Goal: Information Seeking & Learning: Learn about a topic

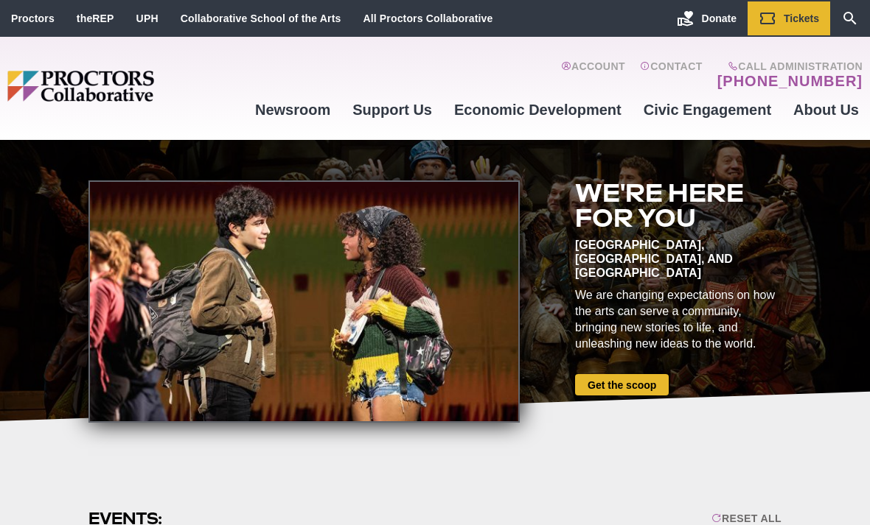
click at [849, 20] on icon "Search" at bounding box center [849, 18] width 13 height 13
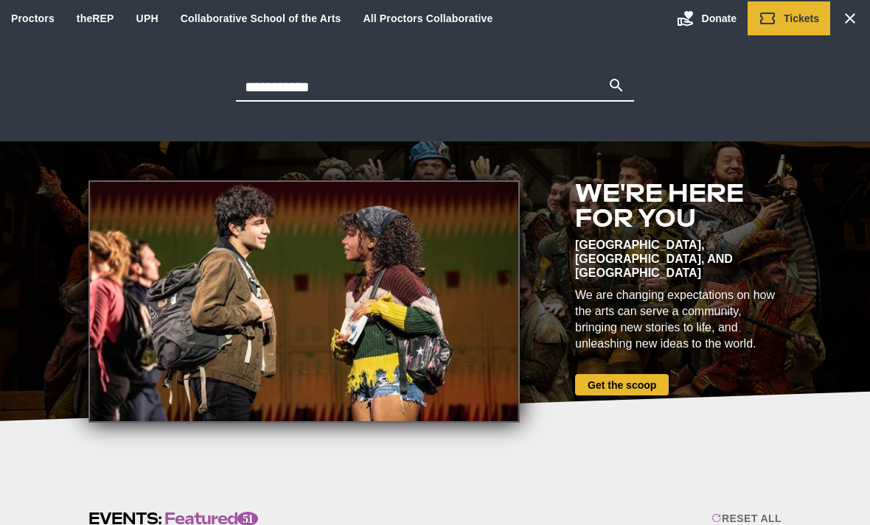
type input "**********"
click at [616, 87] on button "Search" at bounding box center [616, 87] width 18 height 21
click at [617, 77] on icon "Main site navigation and header" at bounding box center [616, 86] width 18 height 18
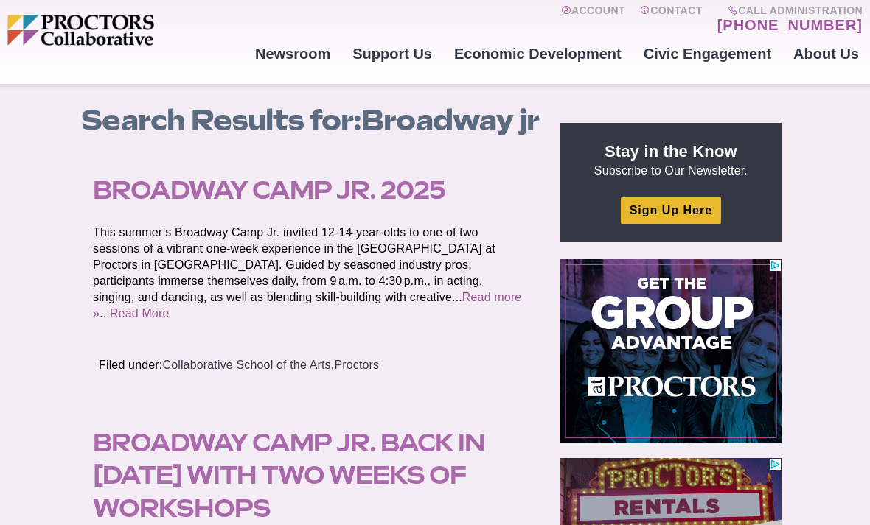
scroll to position [55, 0]
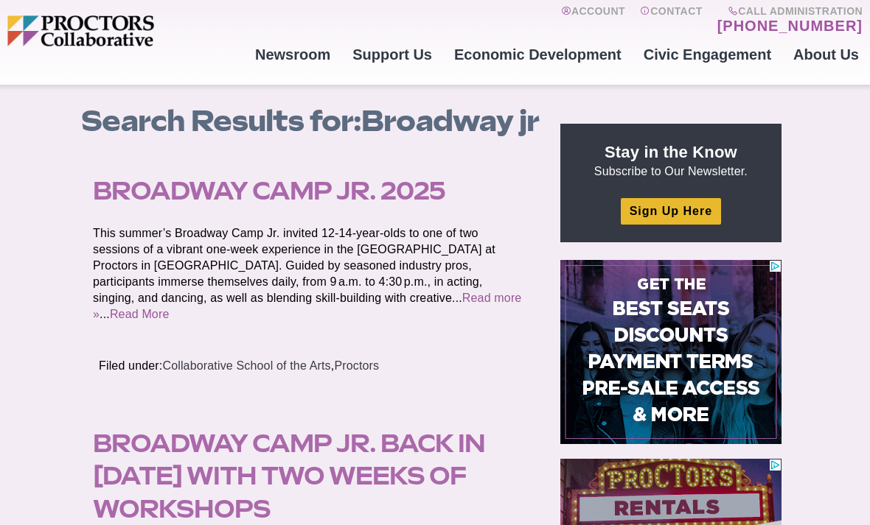
click at [148, 192] on link "Broadway Camp Jr. 2025" at bounding box center [269, 190] width 352 height 29
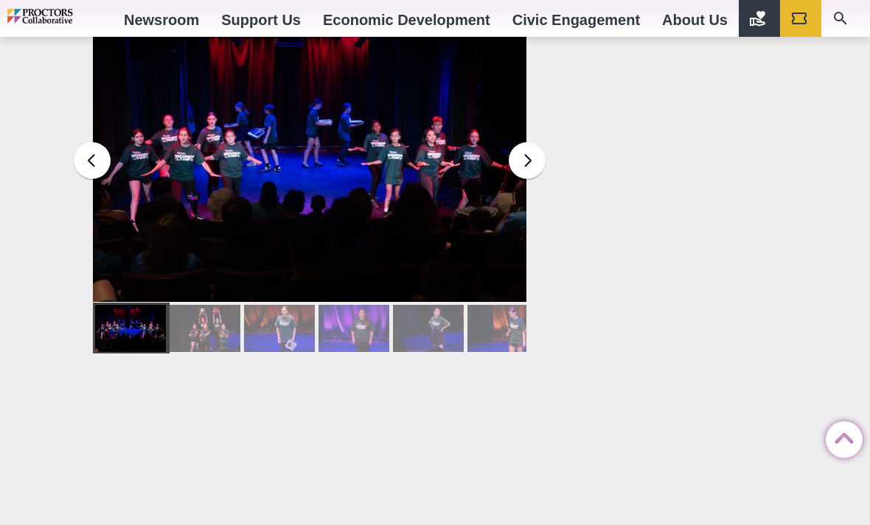
scroll to position [2033, 0]
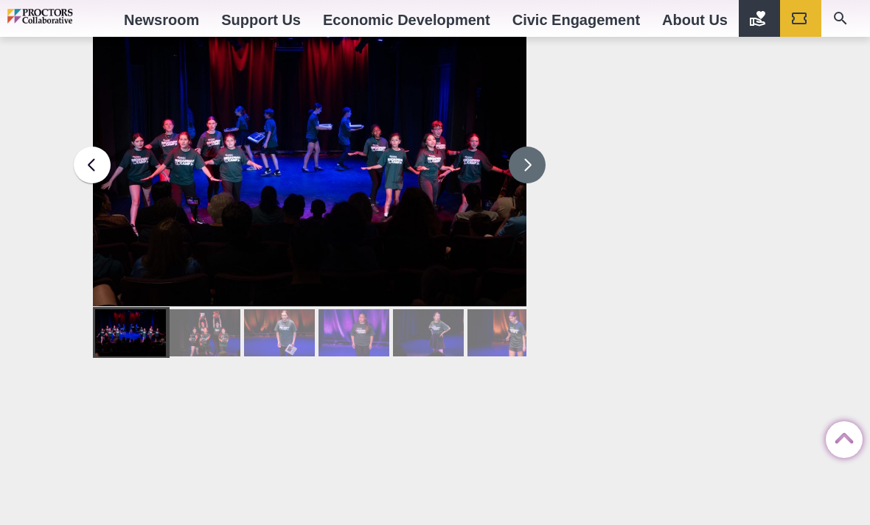
click at [538, 147] on button at bounding box center [527, 165] width 37 height 37
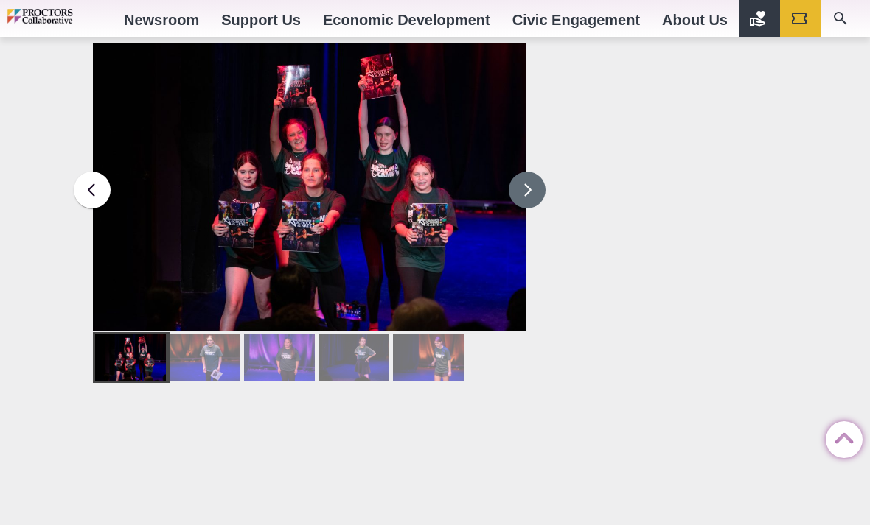
scroll to position [2005, 0]
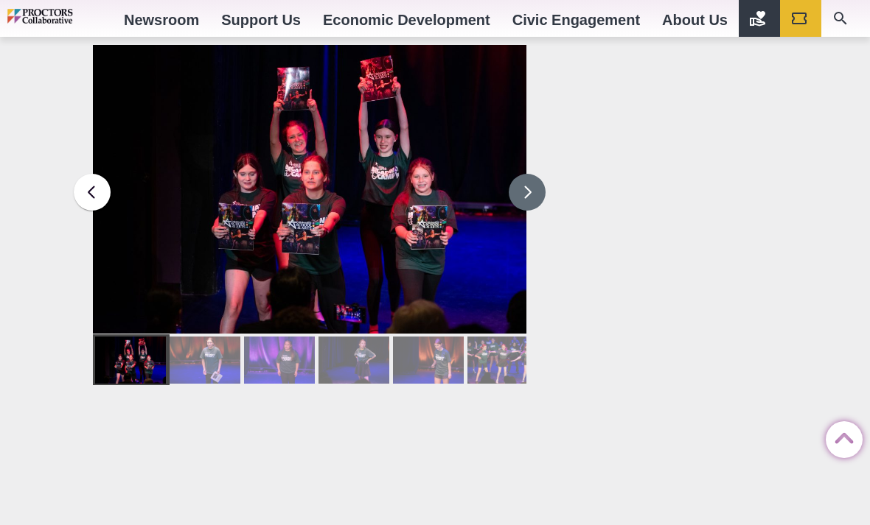
click at [539, 178] on button at bounding box center [527, 192] width 37 height 37
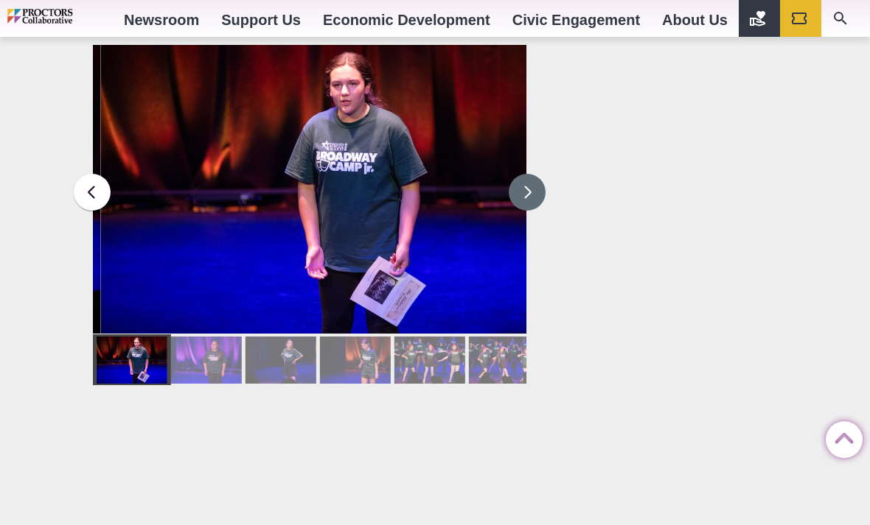
click at [534, 174] on button at bounding box center [527, 192] width 37 height 37
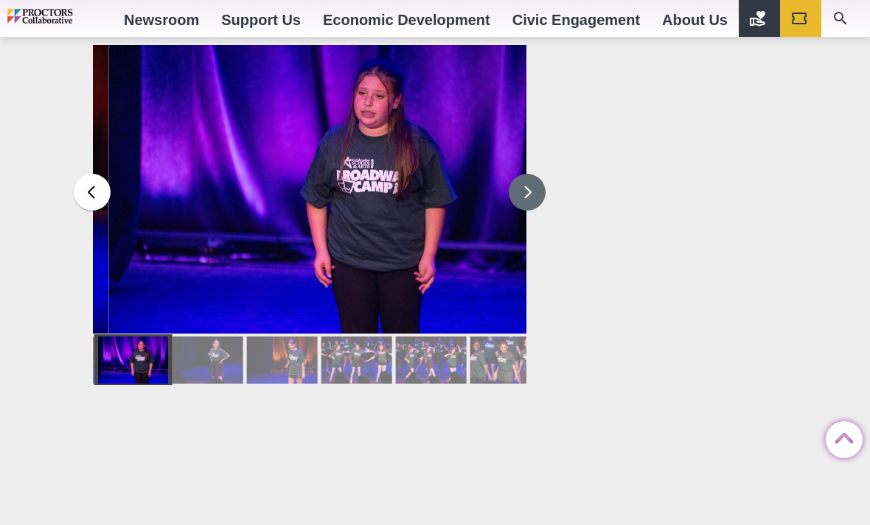
click at [528, 175] on button at bounding box center [527, 192] width 37 height 37
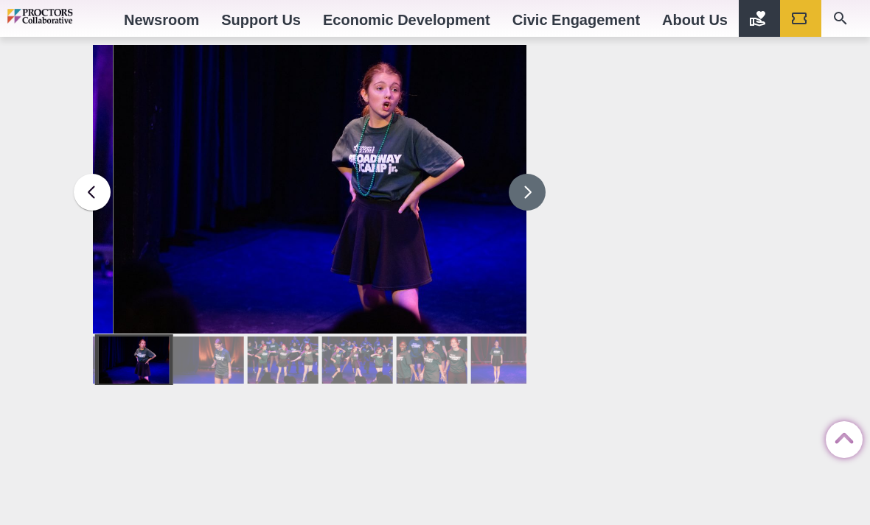
click at [529, 177] on button at bounding box center [527, 192] width 37 height 37
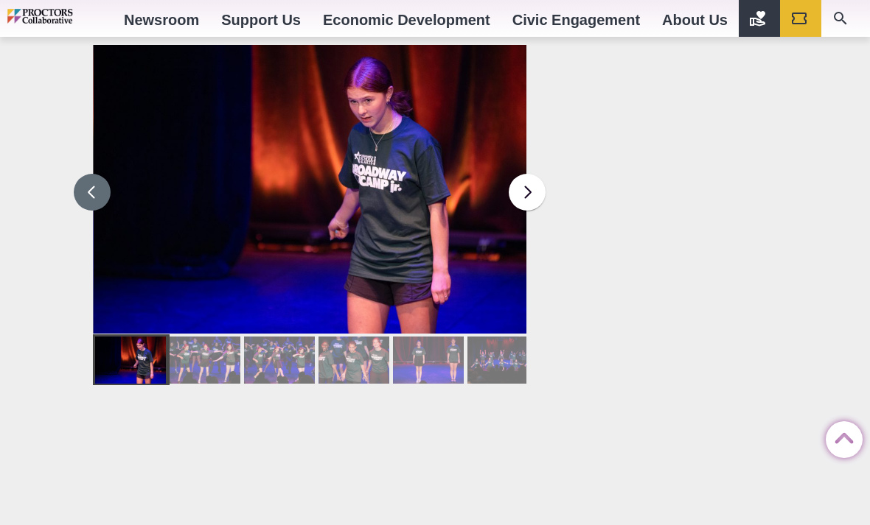
click at [98, 174] on button at bounding box center [92, 192] width 37 height 37
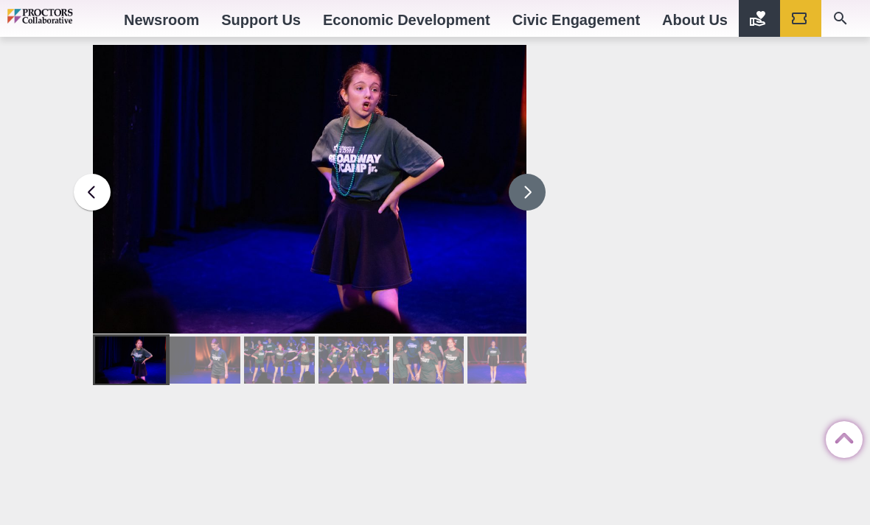
click at [533, 174] on button at bounding box center [527, 192] width 37 height 37
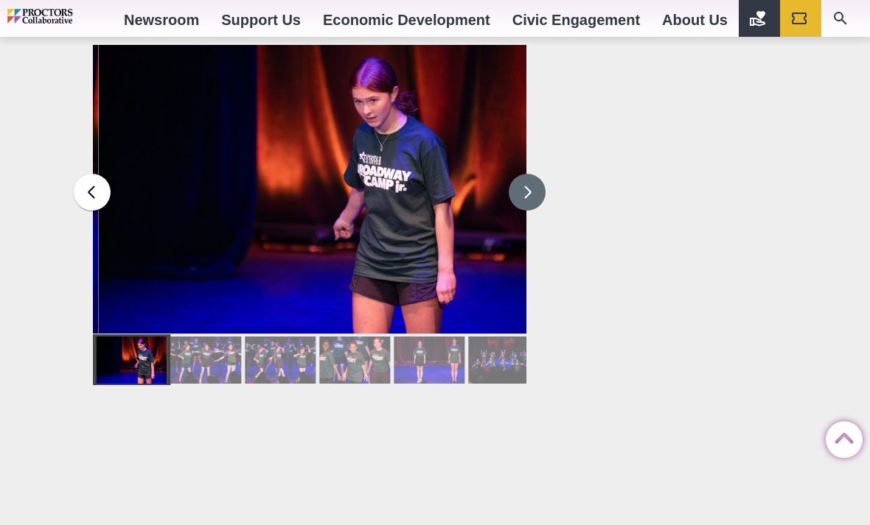
click at [535, 174] on button at bounding box center [527, 192] width 37 height 37
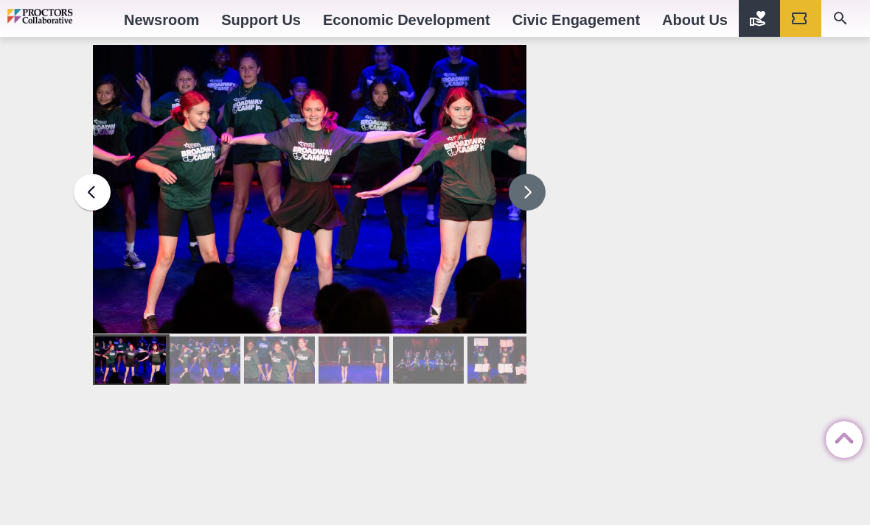
click at [541, 174] on button at bounding box center [527, 192] width 37 height 37
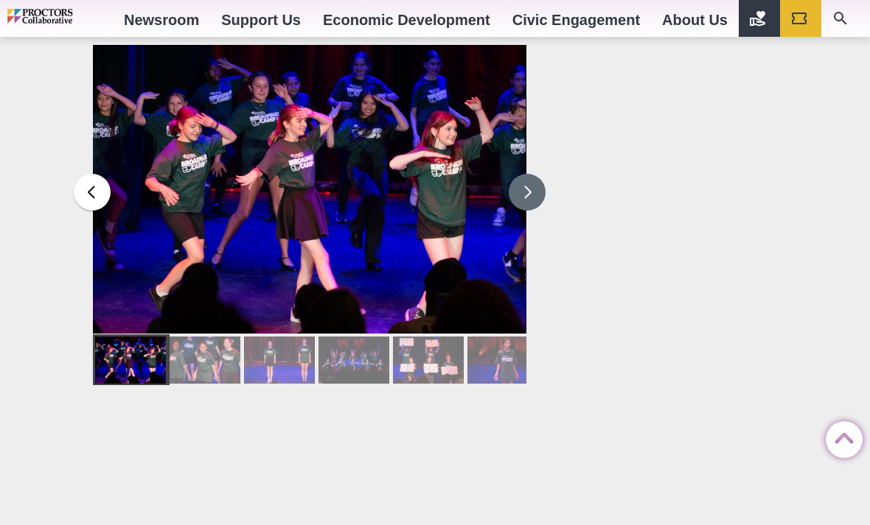
click at [522, 174] on button at bounding box center [527, 192] width 37 height 37
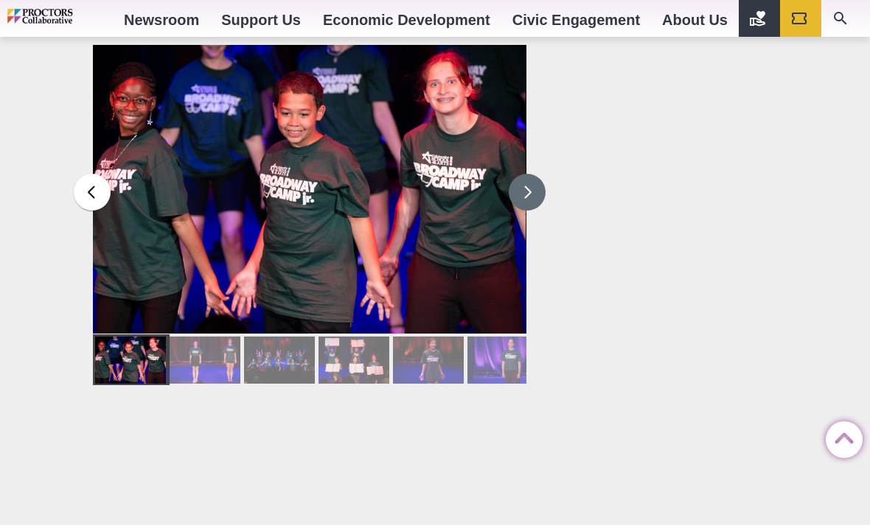
click at [528, 174] on button at bounding box center [527, 192] width 37 height 37
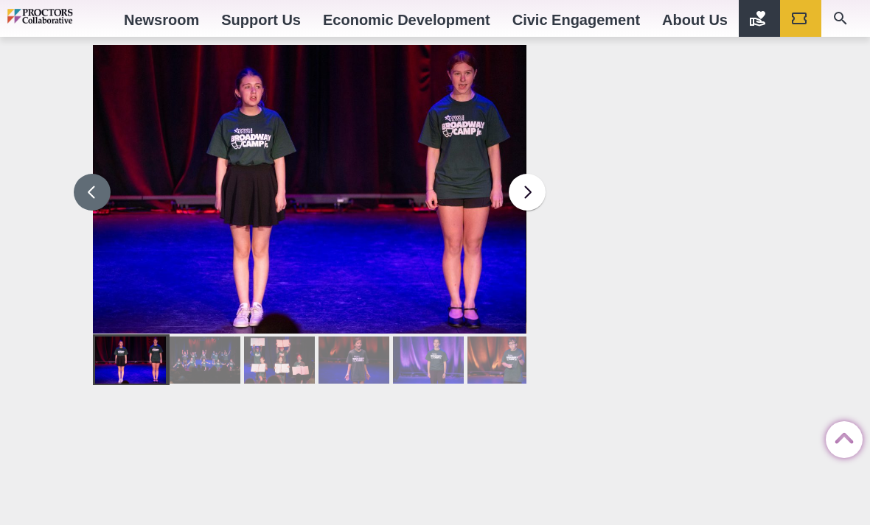
click at [99, 174] on button at bounding box center [92, 192] width 37 height 37
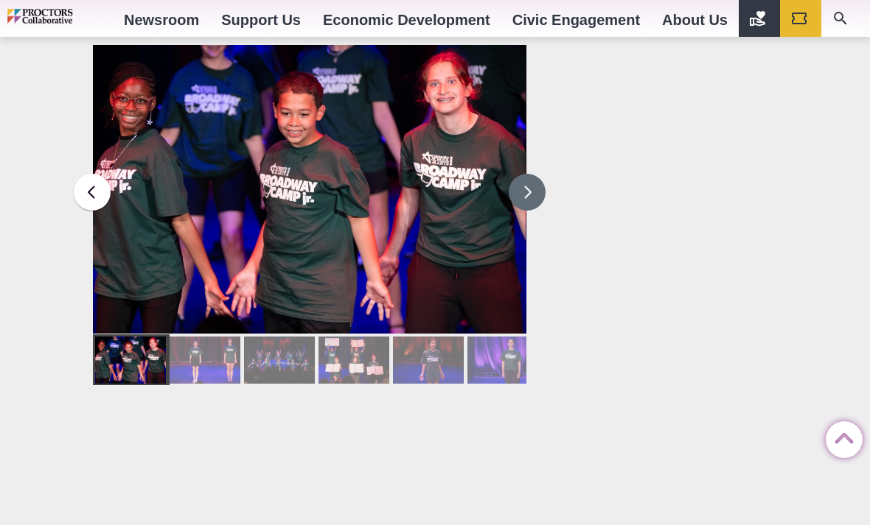
click at [528, 174] on button at bounding box center [527, 192] width 37 height 37
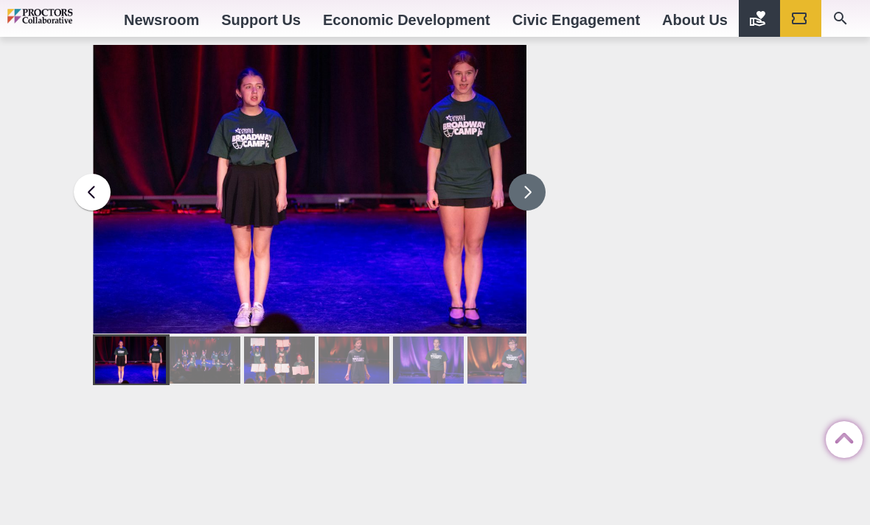
click at [99, 140] on img at bounding box center [310, 190] width 433 height 290
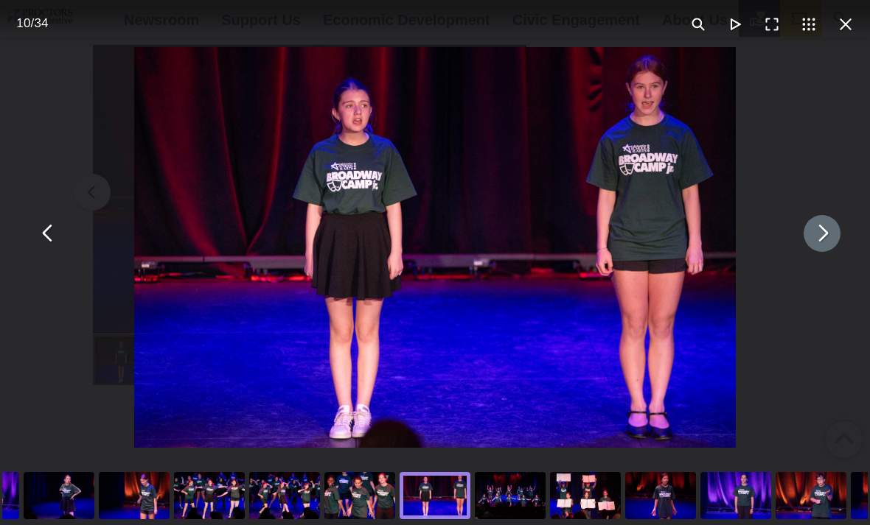
click at [811, 251] on button "You can close this modal content with the ESC key" at bounding box center [821, 233] width 37 height 37
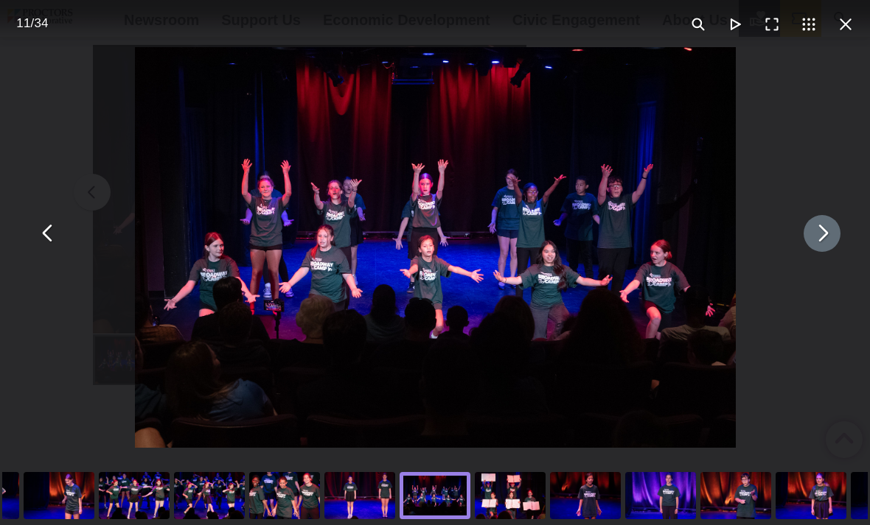
click at [808, 237] on button "You can close this modal content with the ESC key" at bounding box center [821, 233] width 37 height 37
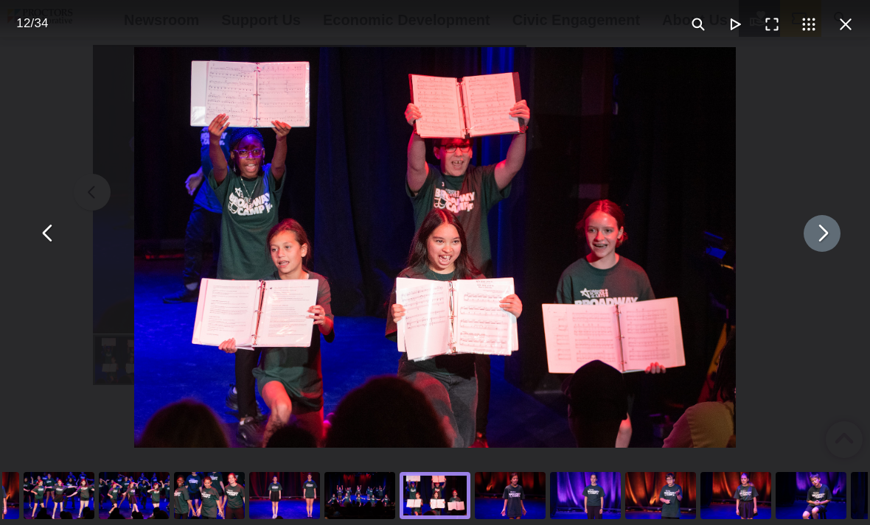
click at [810, 238] on button "You can close this modal content with the ESC key" at bounding box center [821, 233] width 37 height 37
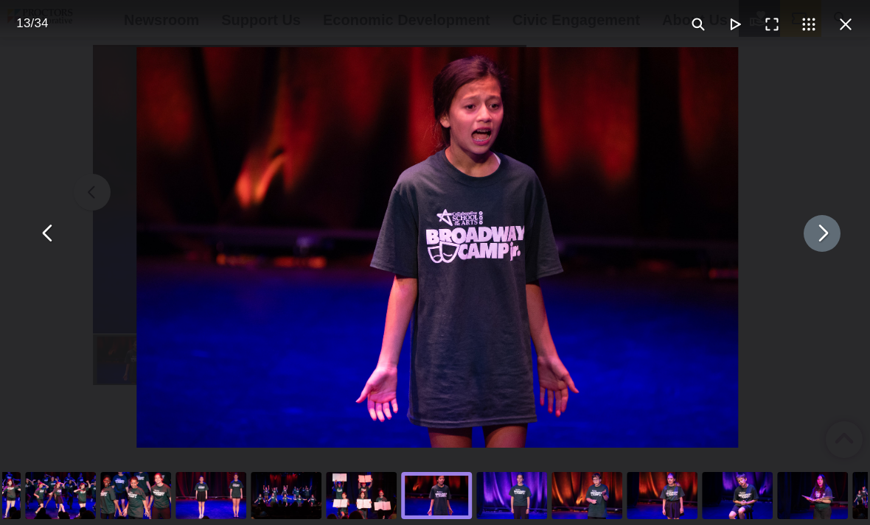
click at [817, 238] on button "You can close this modal content with the ESC key" at bounding box center [821, 233] width 37 height 37
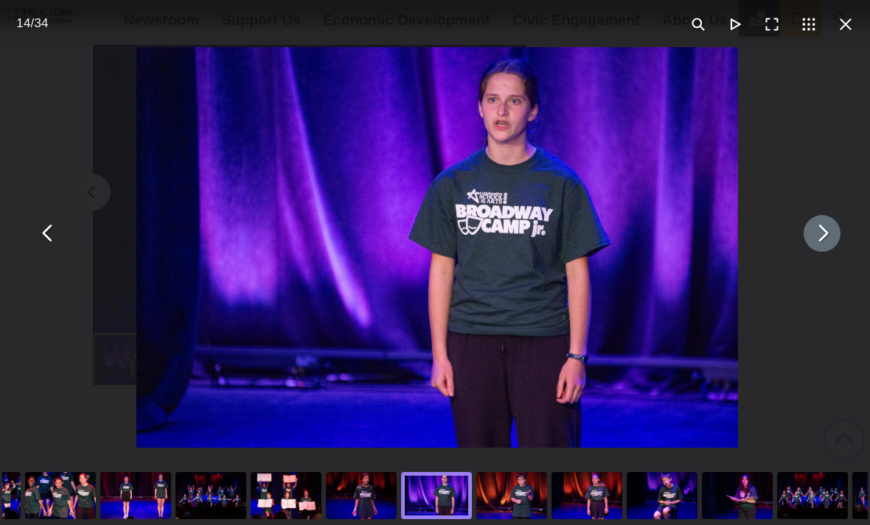
click at [828, 248] on button "You can close this modal content with the ESC key" at bounding box center [821, 233] width 37 height 37
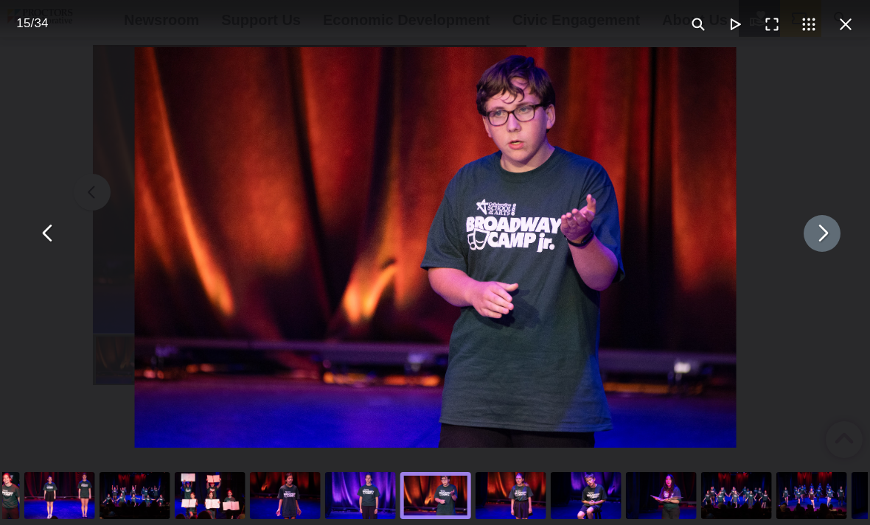
click at [823, 252] on button "You can close this modal content with the ESC key" at bounding box center [821, 233] width 37 height 37
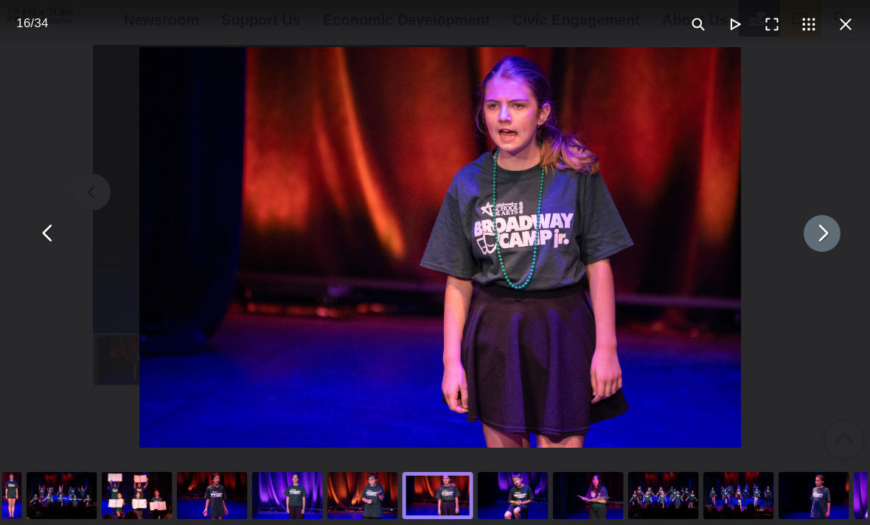
click at [822, 252] on button "You can close this modal content with the ESC key" at bounding box center [821, 233] width 37 height 37
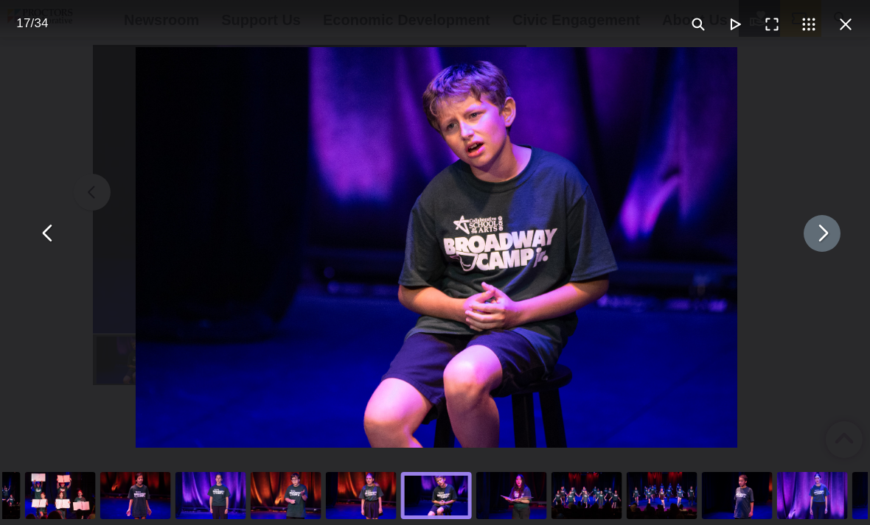
click at [823, 251] on button "You can close this modal content with the ESC key" at bounding box center [821, 233] width 37 height 37
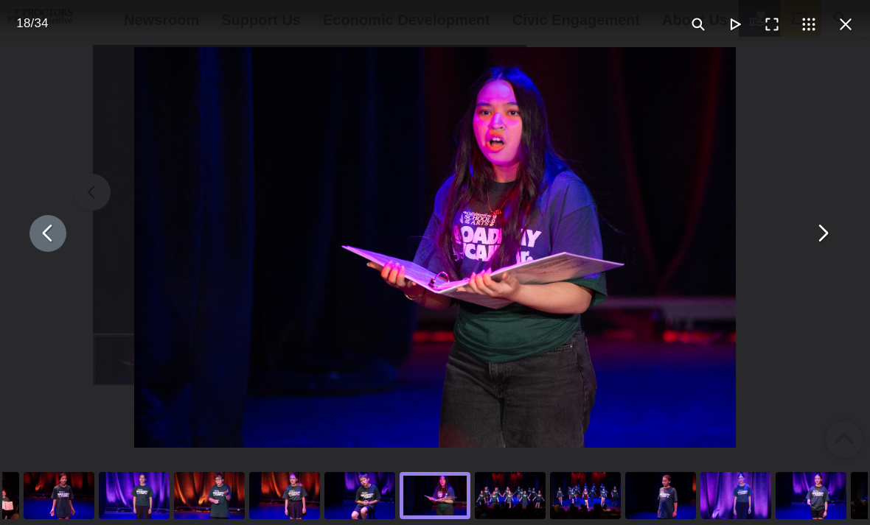
click at [41, 249] on button "You can close this modal content with the ESC key" at bounding box center [47, 233] width 37 height 37
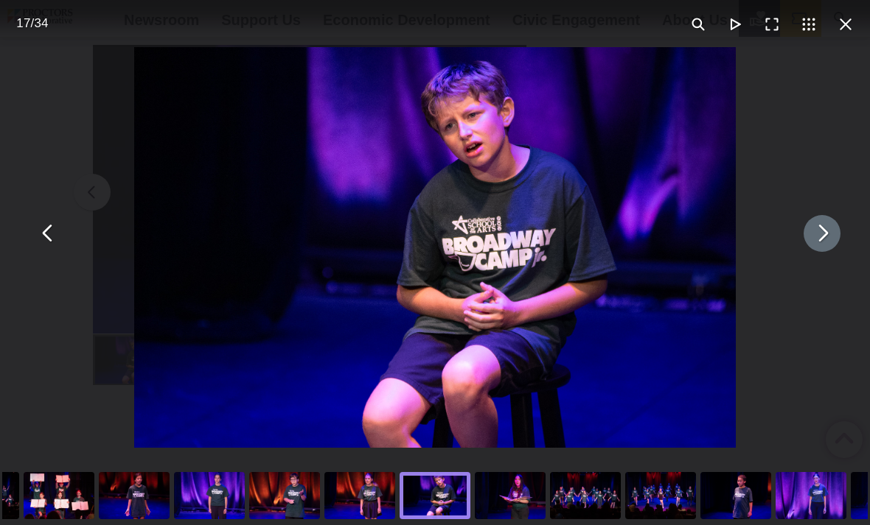
click at [831, 252] on button "You can close this modal content with the ESC key" at bounding box center [821, 233] width 37 height 37
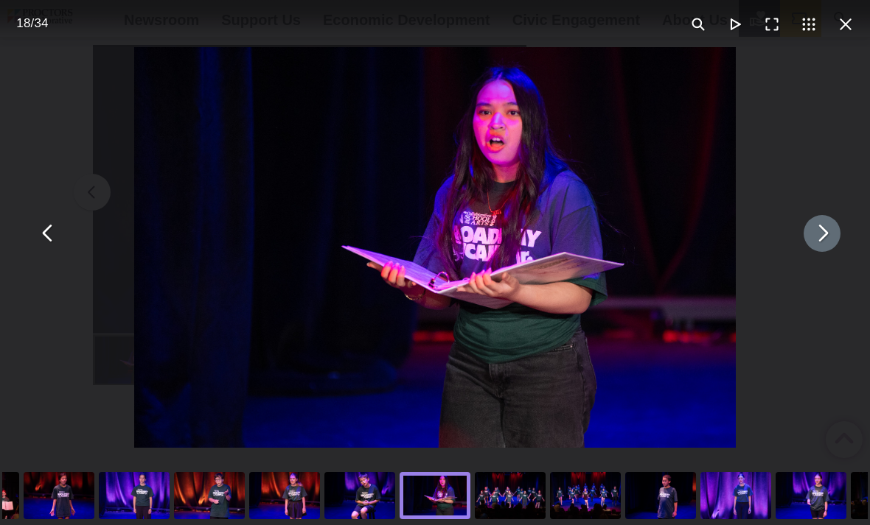
click at [820, 251] on button "You can close this modal content with the ESC key" at bounding box center [821, 233] width 37 height 37
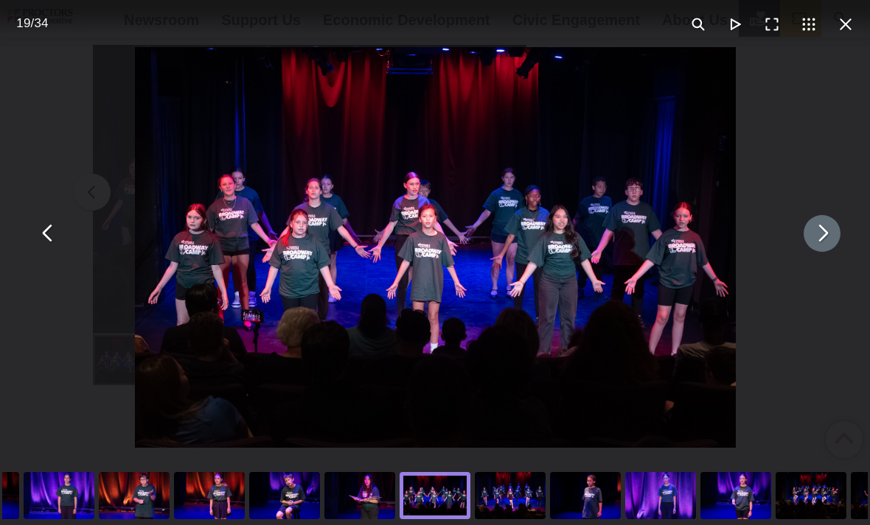
click at [817, 245] on button "You can close this modal content with the ESC key" at bounding box center [821, 233] width 37 height 37
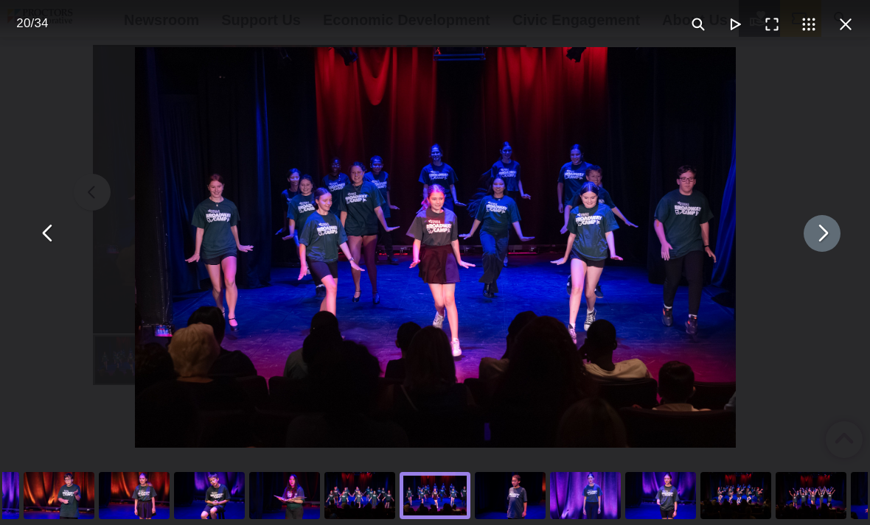
click at [819, 248] on button "You can close this modal content with the ESC key" at bounding box center [821, 233] width 37 height 37
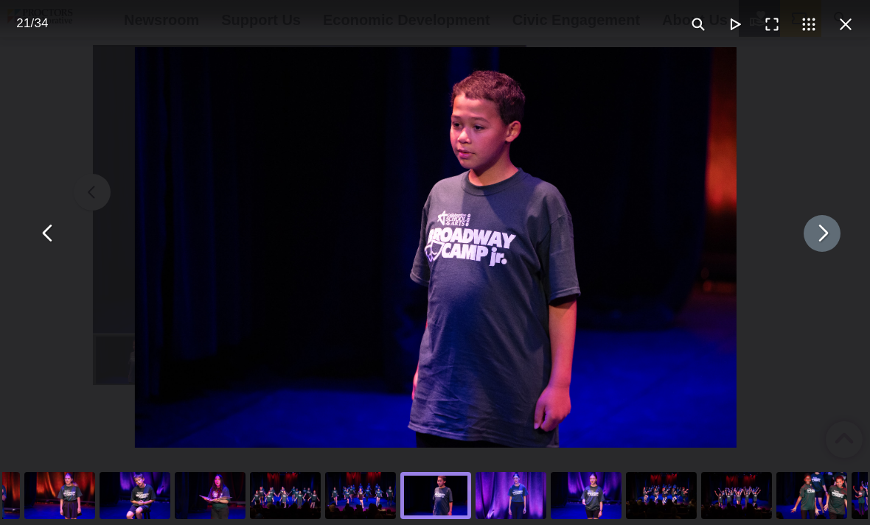
click at [820, 237] on button "You can close this modal content with the ESC key" at bounding box center [821, 233] width 37 height 37
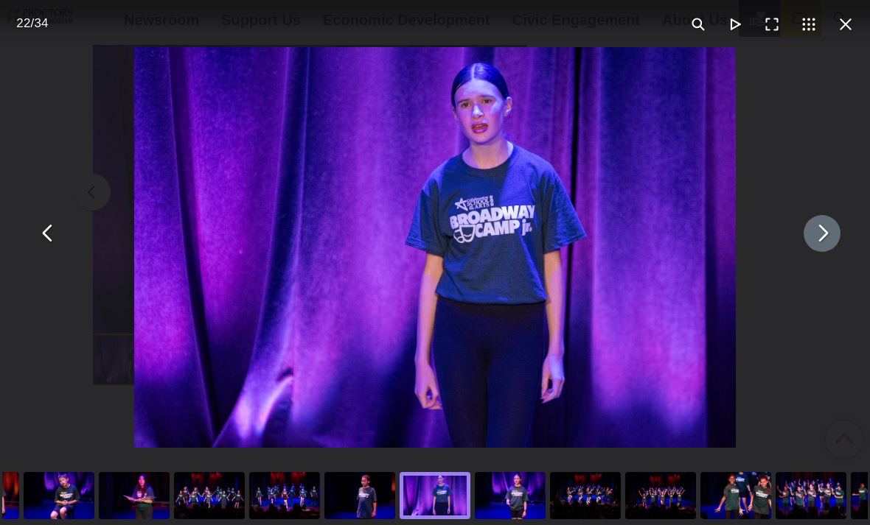
click at [828, 237] on button "You can close this modal content with the ESC key" at bounding box center [821, 233] width 37 height 37
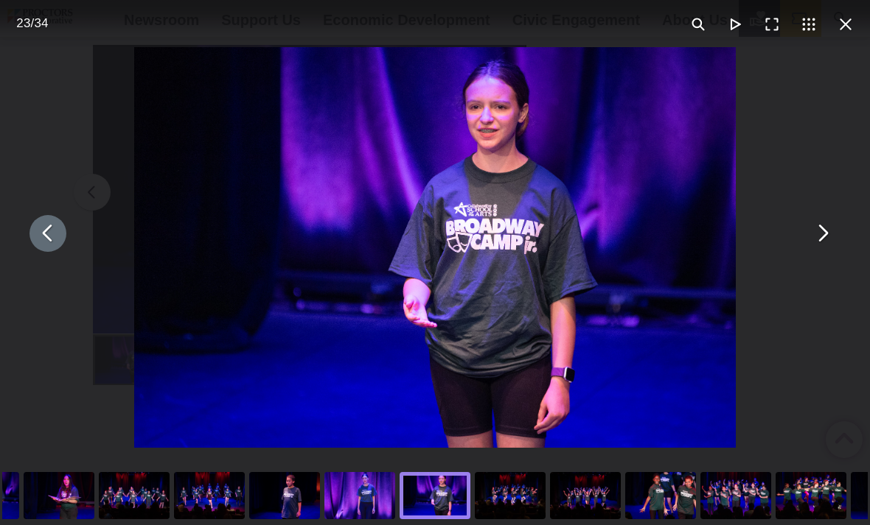
click at [49, 251] on button "You can close this modal content with the ESC key" at bounding box center [47, 233] width 37 height 37
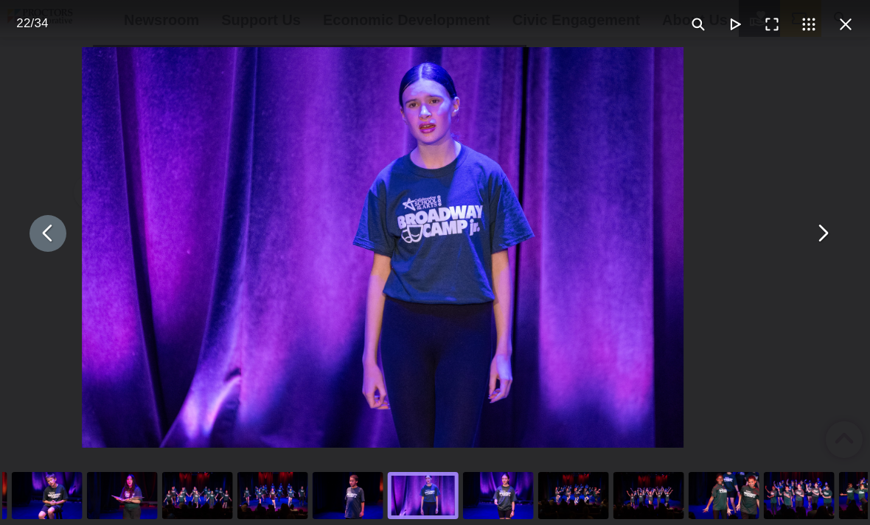
click at [59, 246] on button "You can close this modal content with the ESC key" at bounding box center [47, 233] width 37 height 37
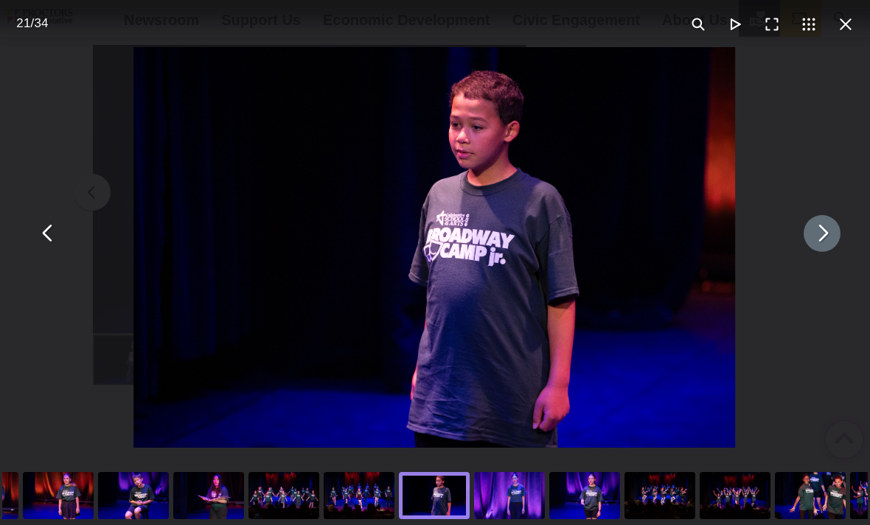
click at [825, 245] on button "You can close this modal content with the ESC key" at bounding box center [821, 233] width 37 height 37
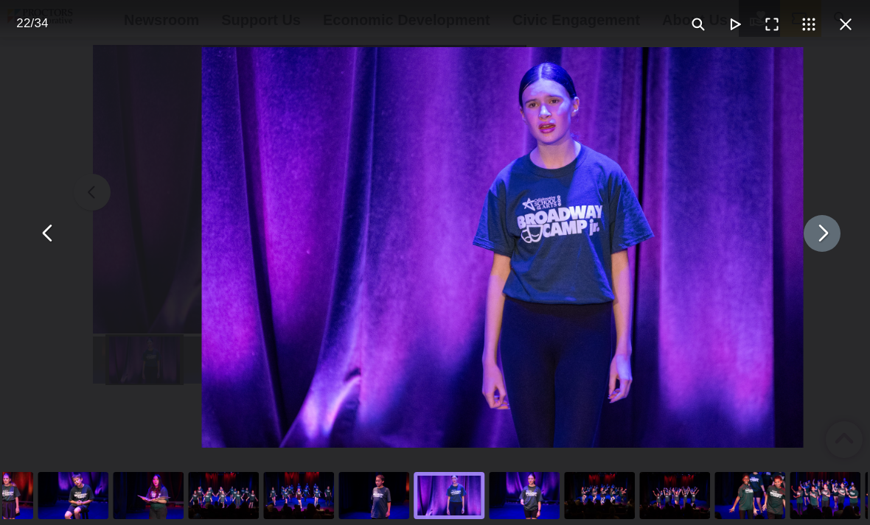
click at [823, 252] on button "You can close this modal content with the ESC key" at bounding box center [821, 233] width 37 height 37
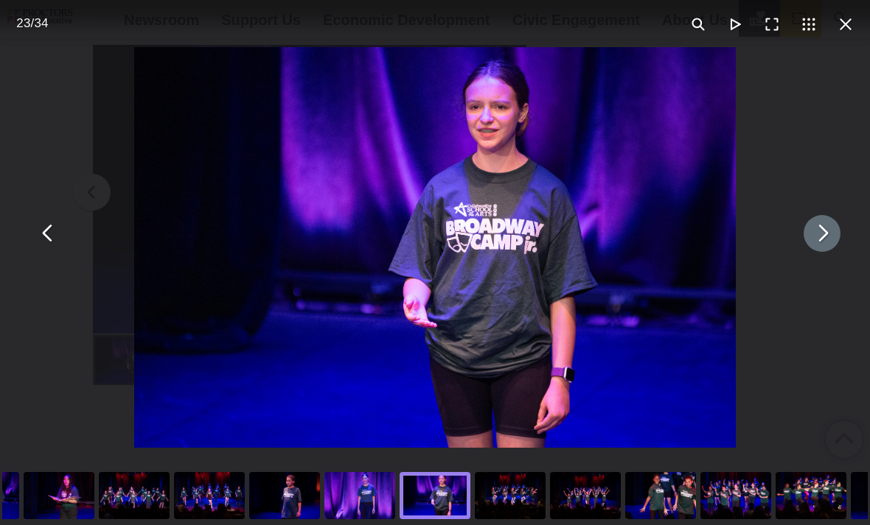
click at [817, 252] on button "You can close this modal content with the ESC key" at bounding box center [821, 233] width 37 height 37
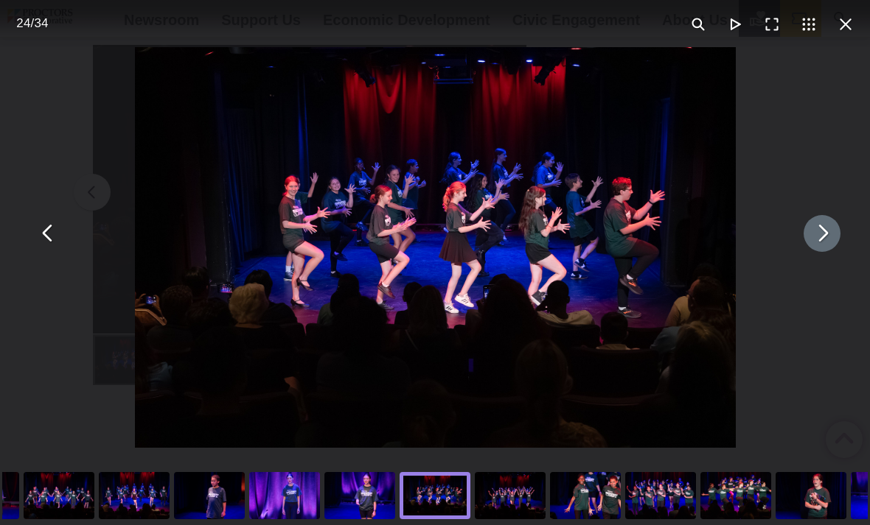
click at [822, 252] on button "You can close this modal content with the ESC key" at bounding box center [821, 233] width 37 height 37
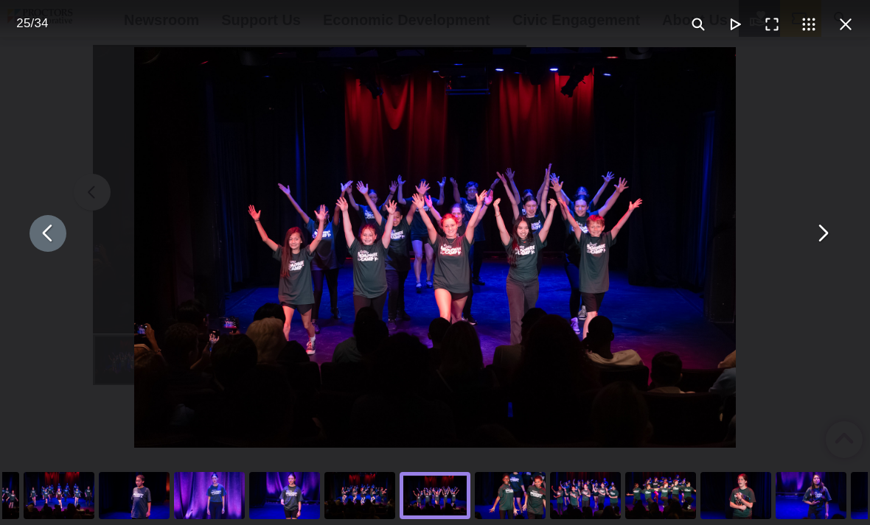
click at [31, 245] on button "You can close this modal content with the ESC key" at bounding box center [47, 233] width 37 height 37
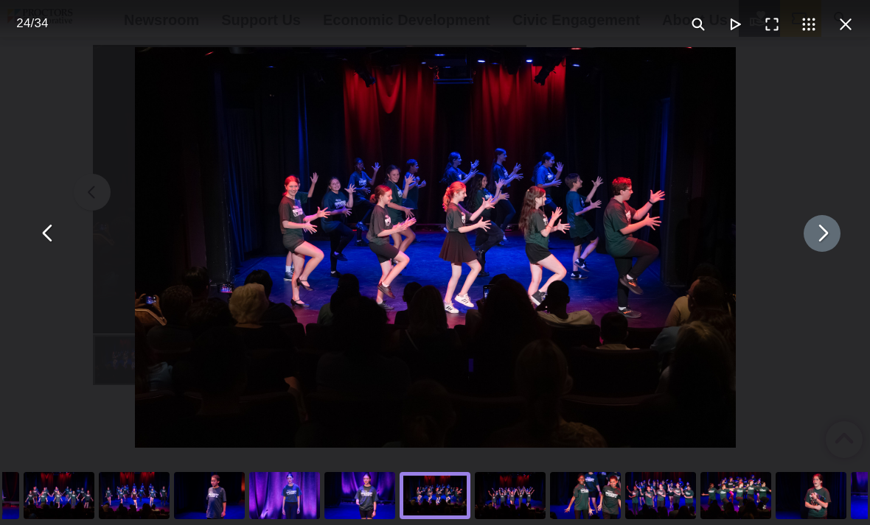
click at [813, 248] on button "You can close this modal content with the ESC key" at bounding box center [821, 233] width 37 height 37
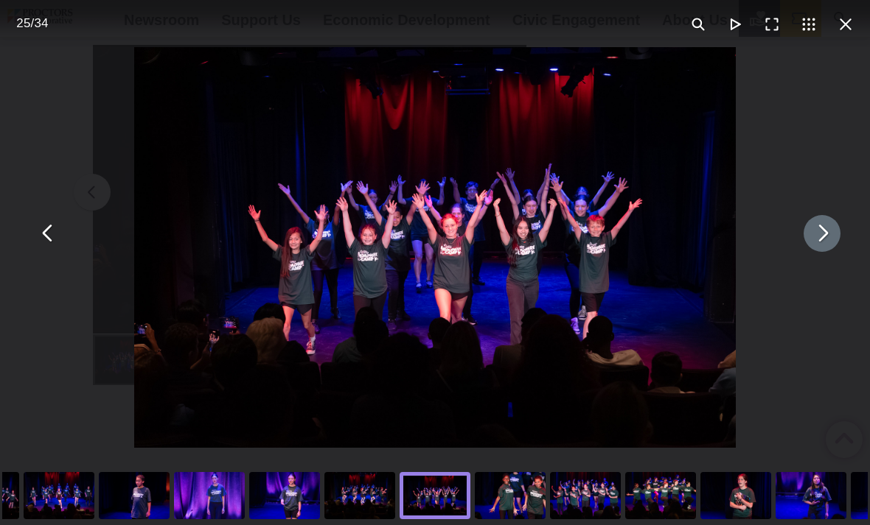
click at [817, 250] on button "You can close this modal content with the ESC key" at bounding box center [821, 233] width 37 height 37
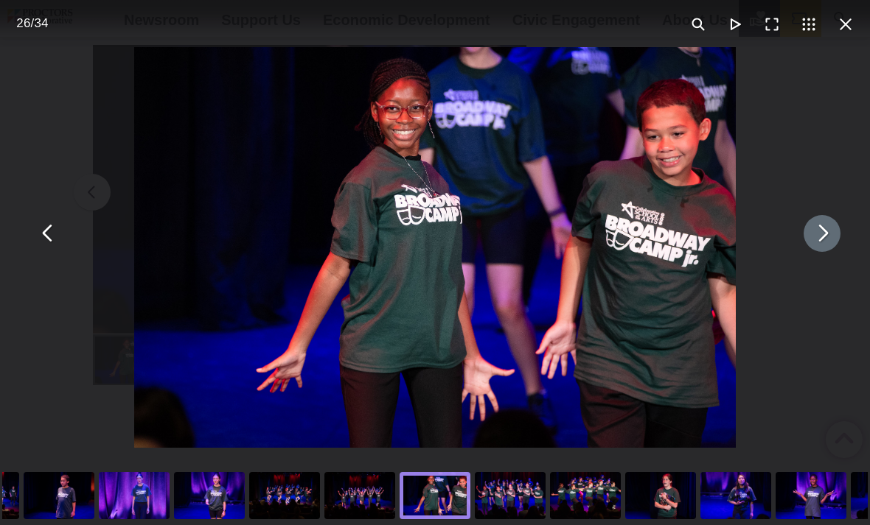
click at [818, 252] on button "You can close this modal content with the ESC key" at bounding box center [821, 233] width 37 height 37
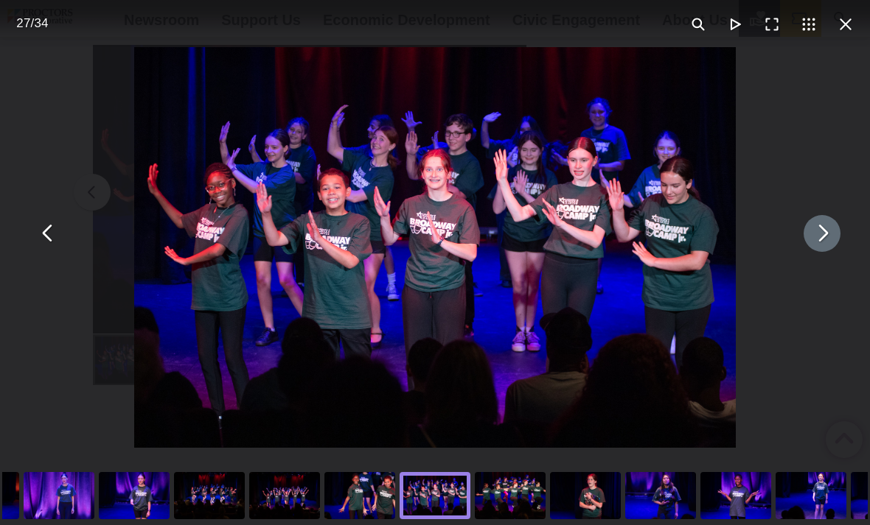
click at [817, 252] on button "You can close this modal content with the ESC key" at bounding box center [821, 233] width 37 height 37
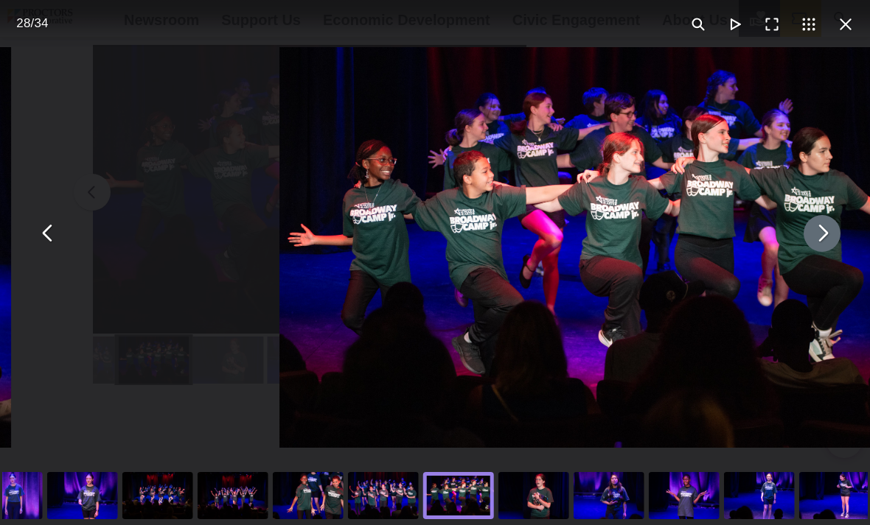
click at [819, 252] on button "You can close this modal content with the ESC key" at bounding box center [821, 233] width 37 height 37
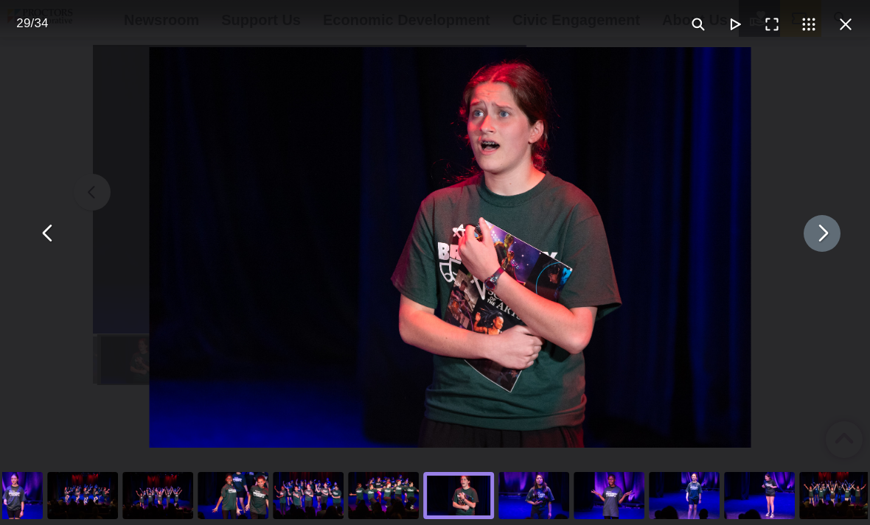
click at [820, 252] on button "You can close this modal content with the ESC key" at bounding box center [821, 233] width 37 height 37
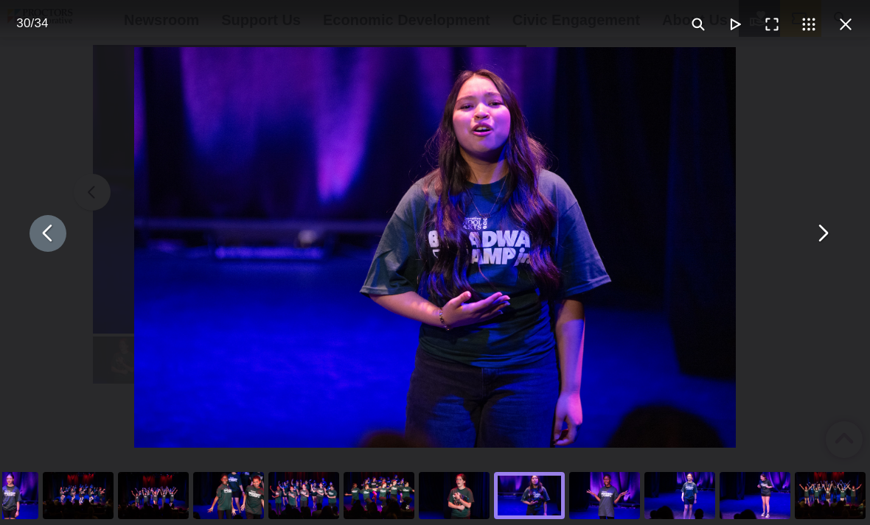
click at [52, 244] on button "You can close this modal content with the ESC key" at bounding box center [47, 233] width 37 height 37
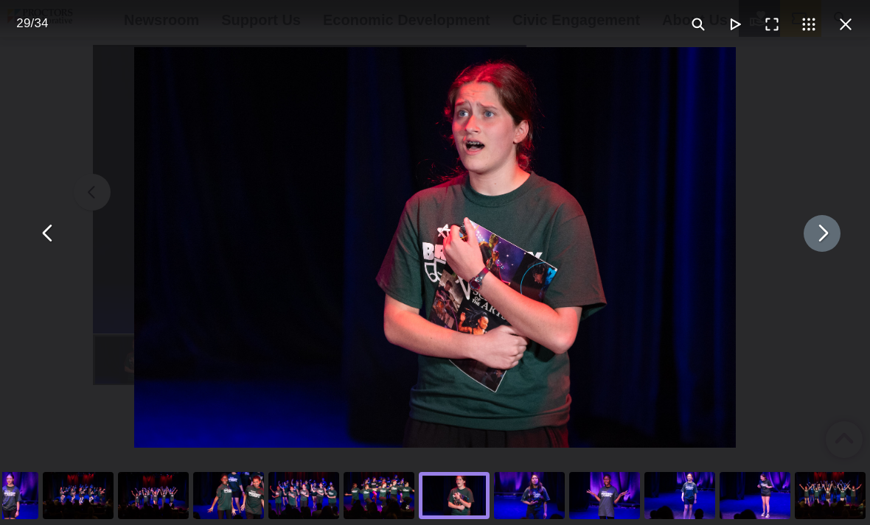
click at [820, 245] on button "You can close this modal content with the ESC key" at bounding box center [821, 233] width 37 height 37
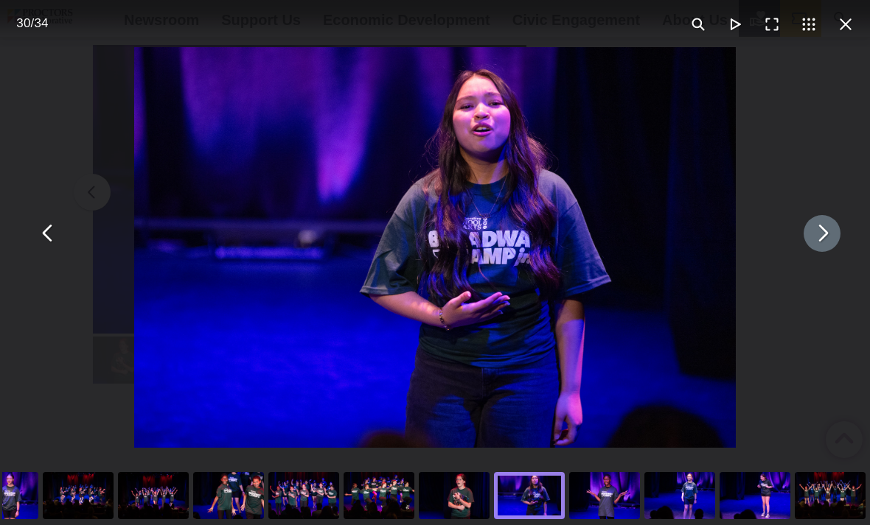
click at [821, 249] on button "You can close this modal content with the ESC key" at bounding box center [821, 233] width 37 height 37
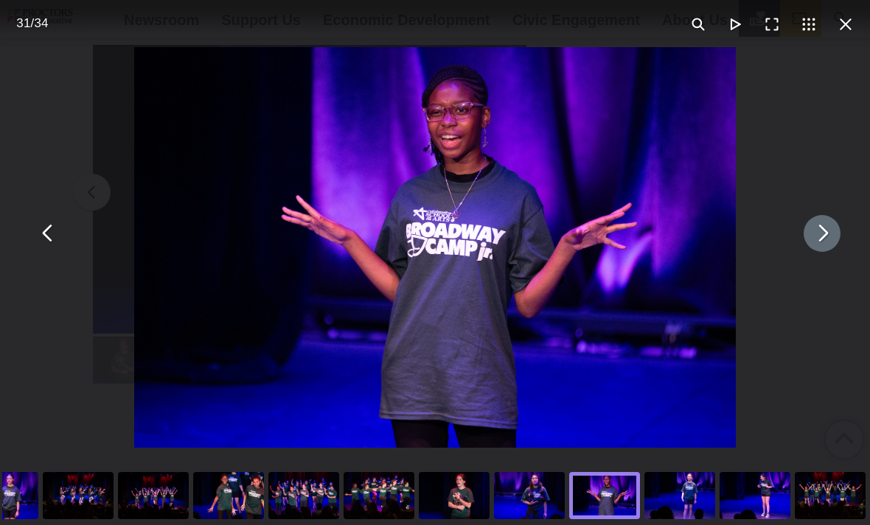
click at [824, 252] on button "You can close this modal content with the ESC key" at bounding box center [821, 233] width 37 height 37
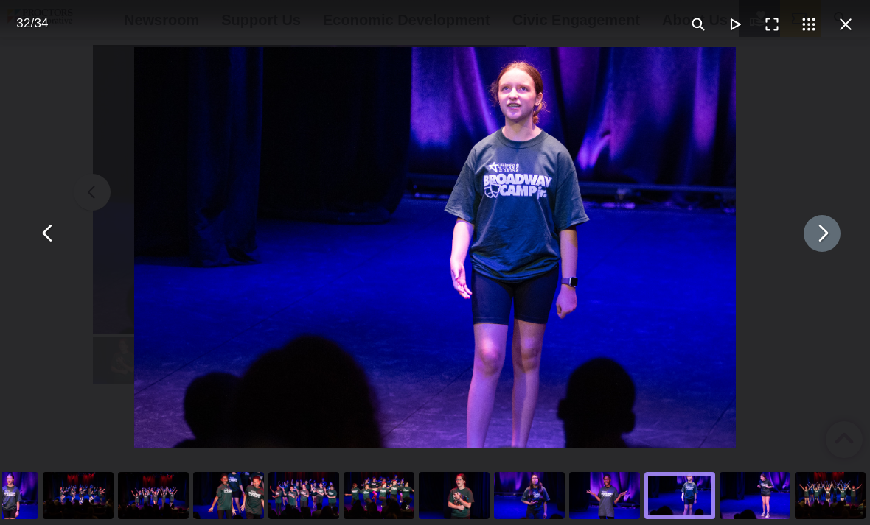
click at [822, 250] on button "You can close this modal content with the ESC key" at bounding box center [821, 233] width 37 height 37
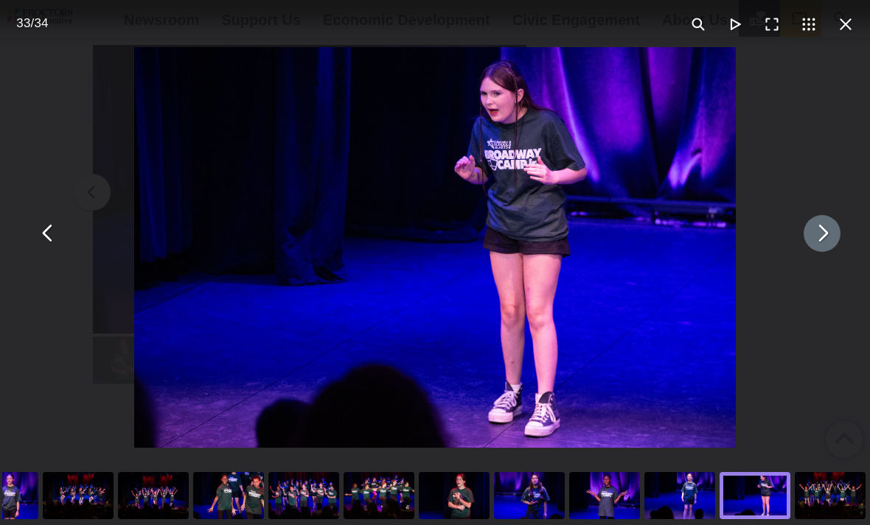
click at [821, 243] on button "You can close this modal content with the ESC key" at bounding box center [821, 233] width 37 height 37
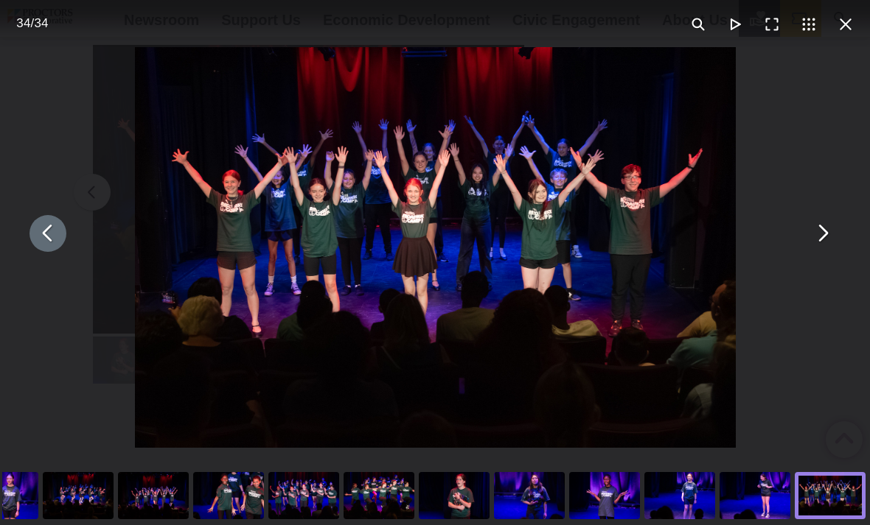
click at [49, 243] on button "You can close this modal content with the ESC key" at bounding box center [47, 233] width 37 height 37
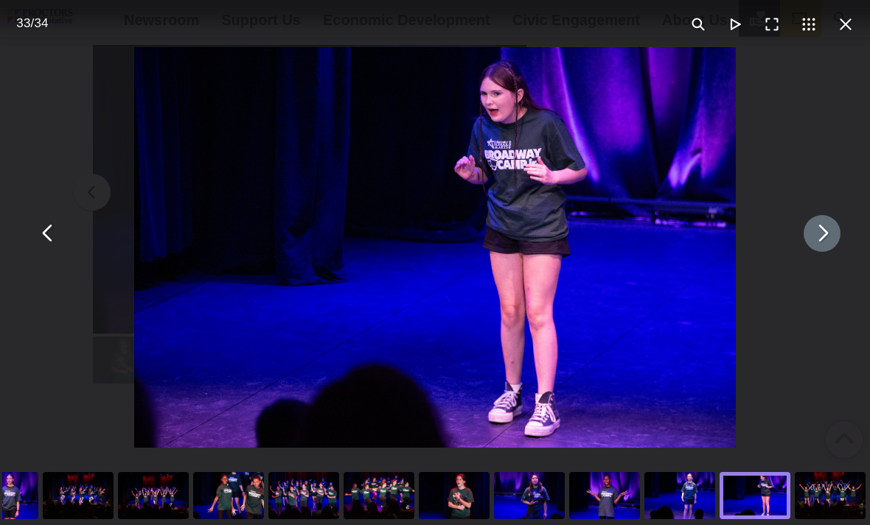
click at [821, 252] on button "You can close this modal content with the ESC key" at bounding box center [821, 233] width 37 height 37
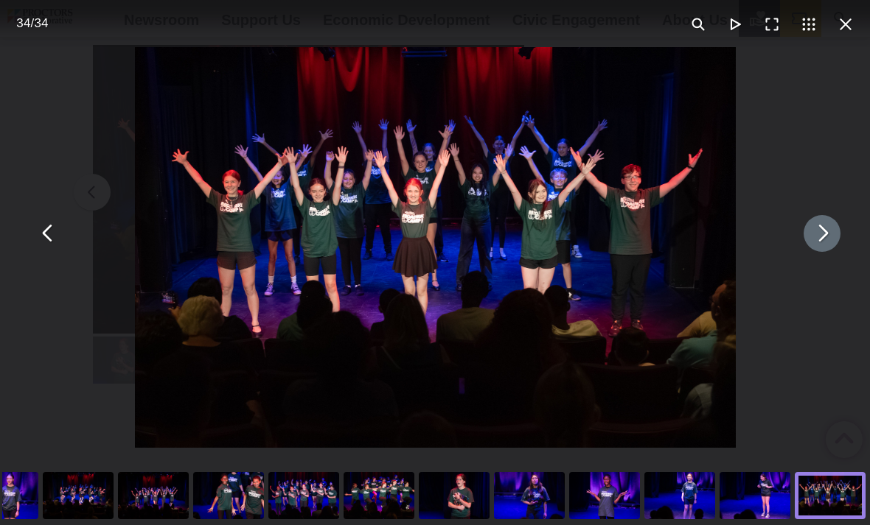
click at [814, 251] on button "You can close this modal content with the ESC key" at bounding box center [821, 233] width 37 height 37
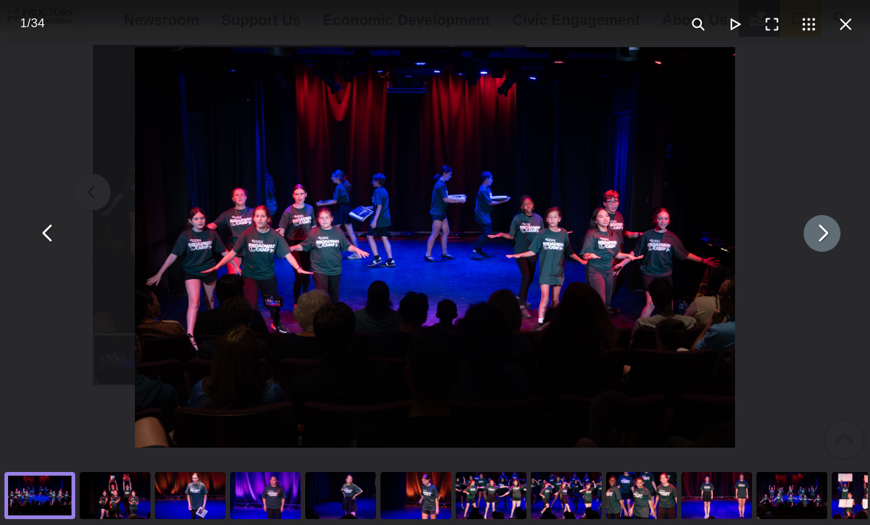
click at [813, 251] on button "You can close this modal content with the ESC key" at bounding box center [821, 233] width 37 height 37
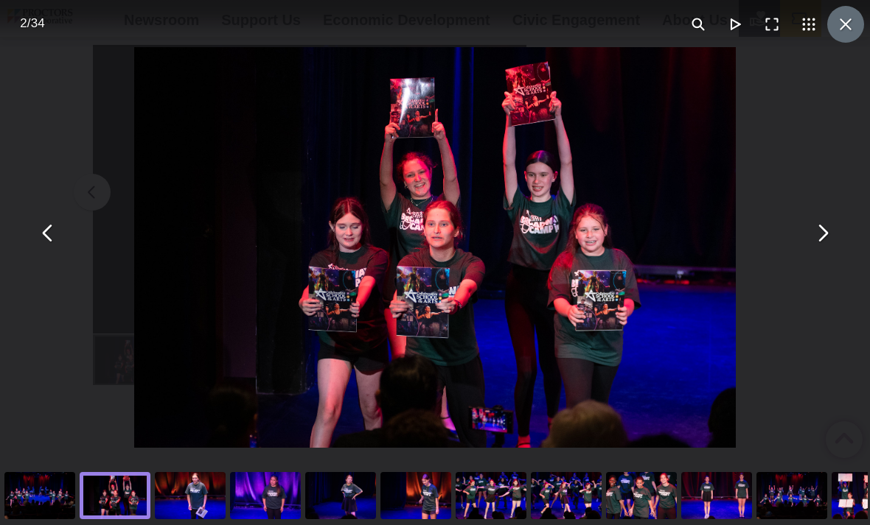
click at [850, 21] on button "You can close this modal content with the ESC key" at bounding box center [845, 24] width 37 height 37
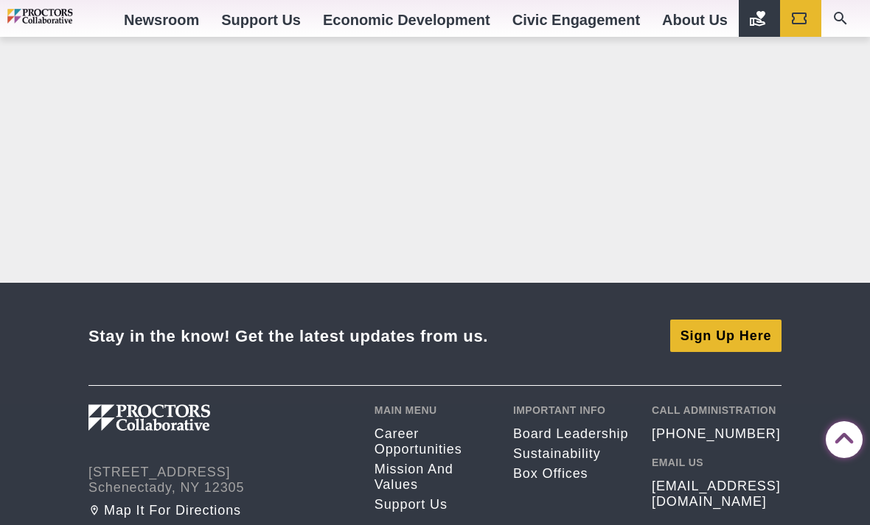
scroll to position [2434, 0]
